Goal: Task Accomplishment & Management: Use online tool/utility

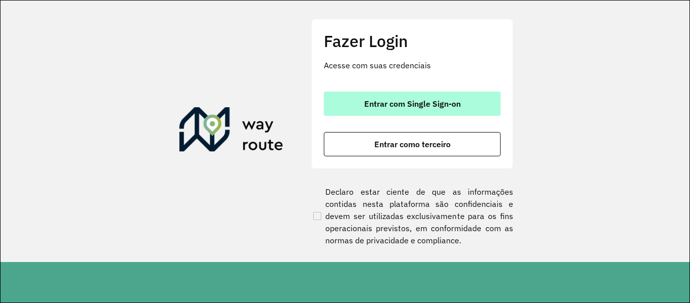
click at [406, 106] on span "Entrar com Single Sign-on" at bounding box center [412, 104] width 97 height 8
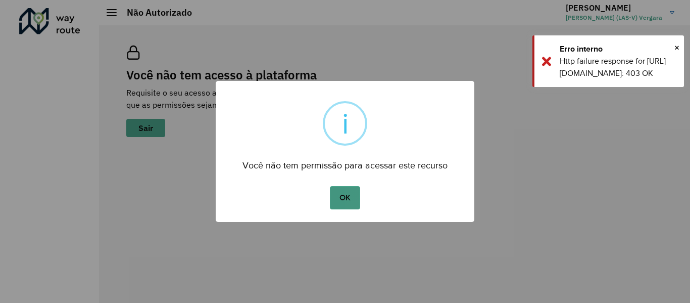
click at [351, 198] on button "OK" at bounding box center [345, 197] width 30 height 23
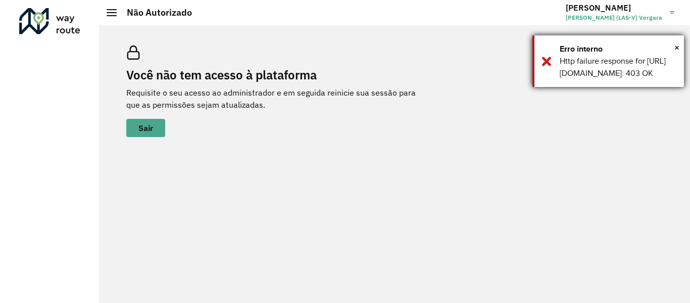
click at [670, 79] on div "Http failure response for [URL][DOMAIN_NAME]: 403 OK" at bounding box center [618, 67] width 117 height 24
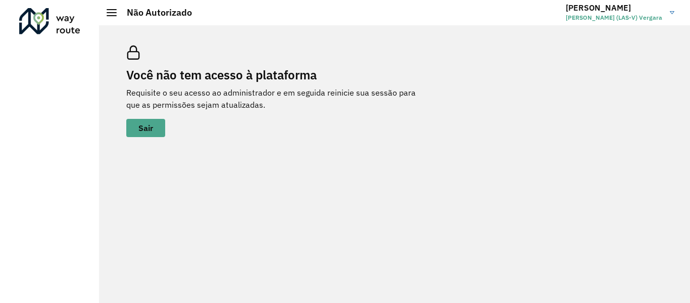
click at [181, 80] on h2 "Você não tem acesso à plataforma" at bounding box center [277, 75] width 303 height 15
click at [141, 129] on span "Sair" at bounding box center [145, 128] width 15 height 8
